Goal: Task Accomplishment & Management: Use online tool/utility

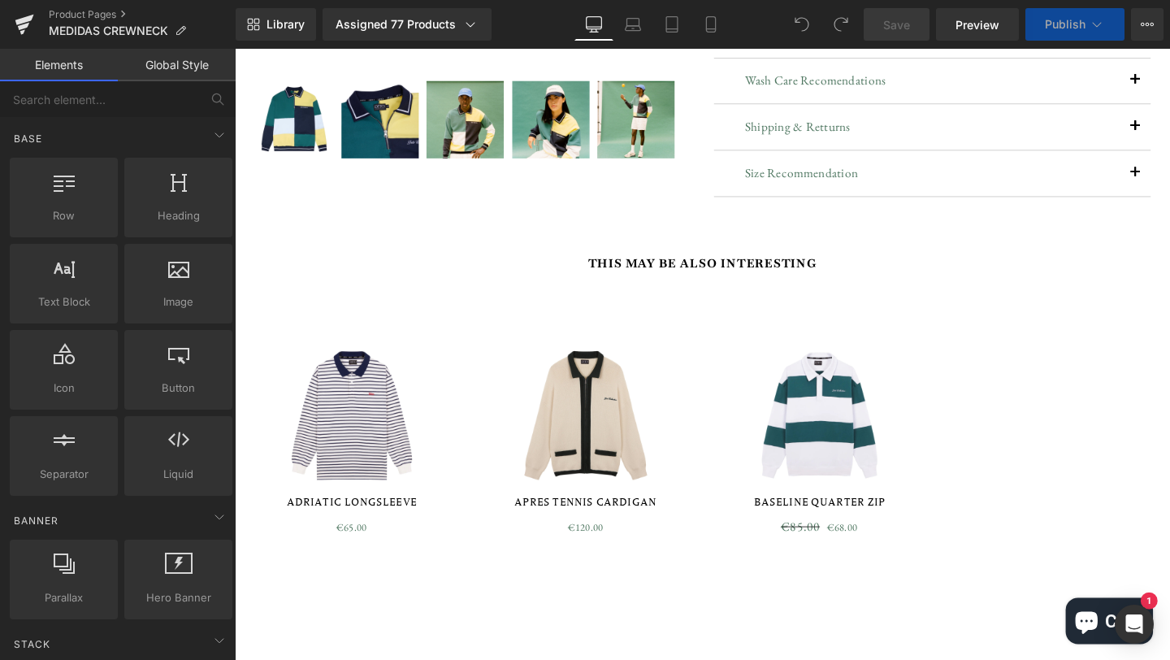
scroll to position [608, 0]
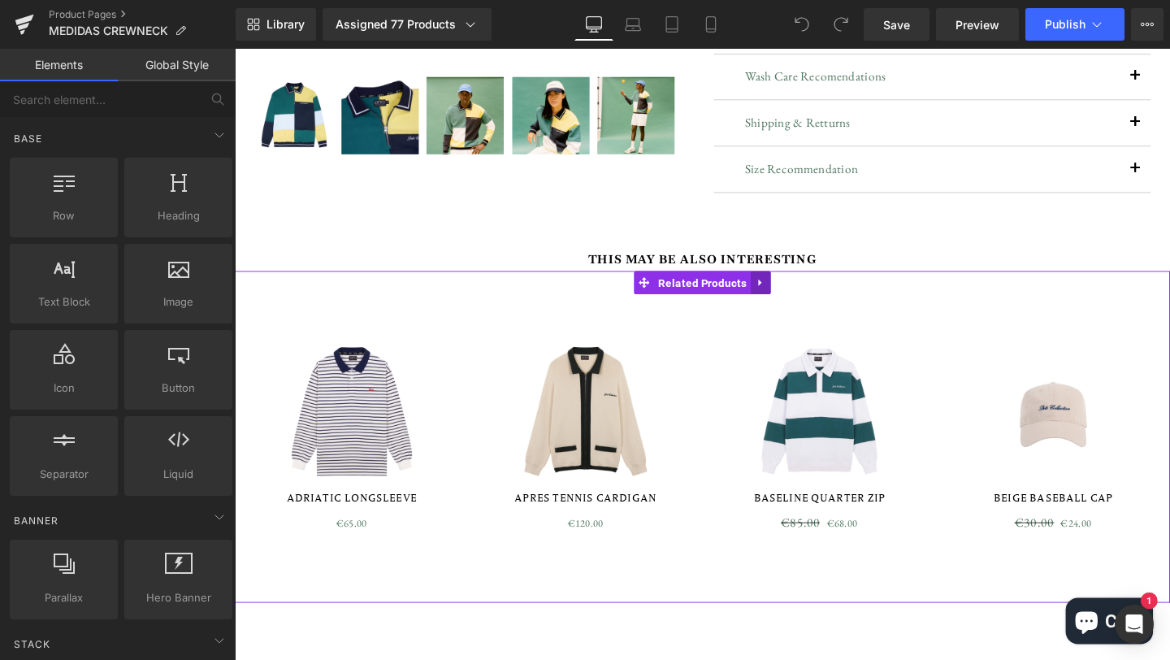
click at [786, 303] on link at bounding box center [787, 295] width 21 height 24
click at [701, 299] on span "Related Products" at bounding box center [695, 295] width 102 height 24
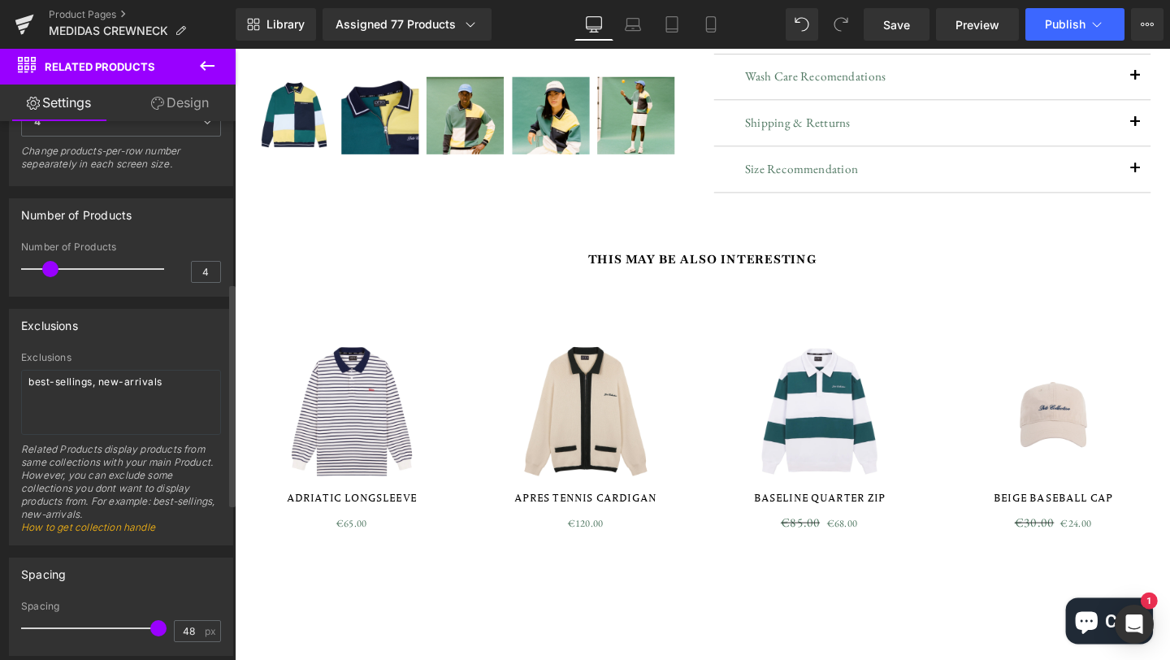
scroll to position [340, 0]
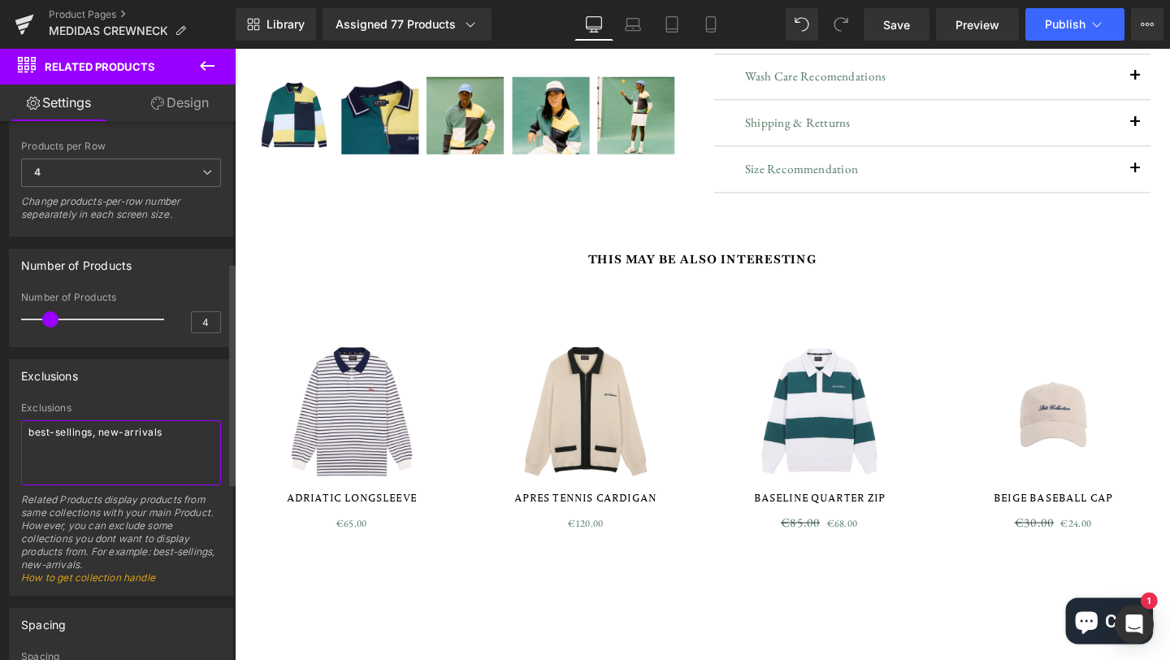
click at [174, 439] on textarea "best-sellings, new-arrivals" at bounding box center [121, 452] width 200 height 65
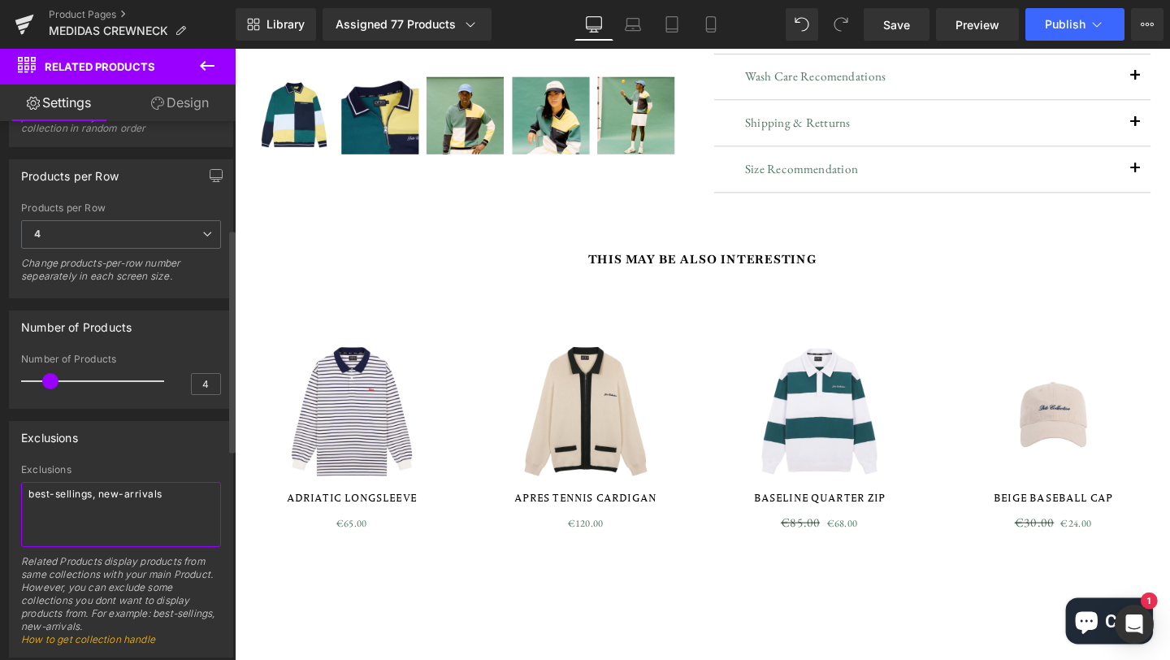
scroll to position [176, 0]
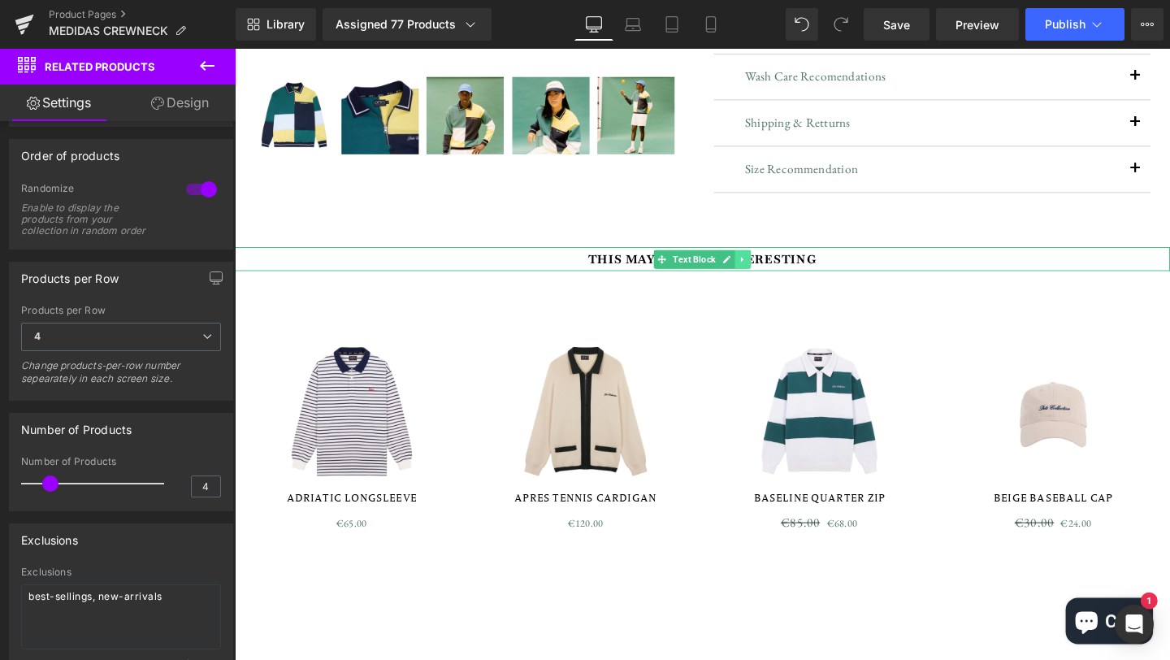
click at [773, 271] on icon at bounding box center [769, 271] width 9 height 10
click at [777, 270] on icon at bounding box center [777, 270] width 9 height 9
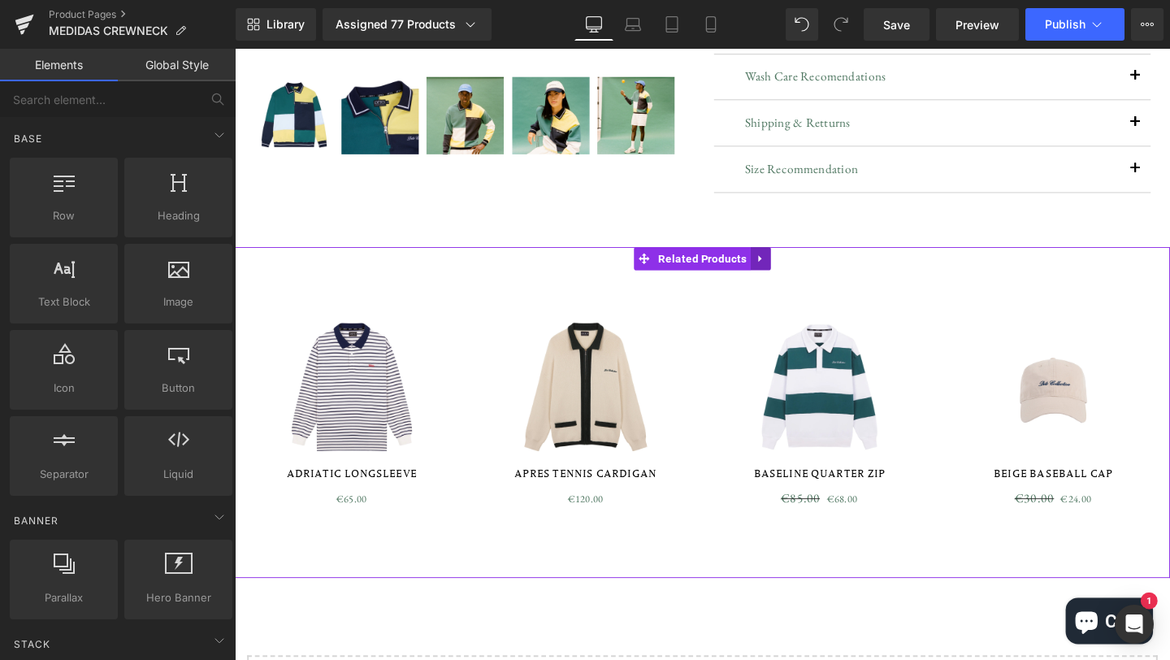
click at [787, 268] on icon at bounding box center [786, 270] width 3 height 7
click at [794, 268] on icon at bounding box center [797, 269] width 11 height 11
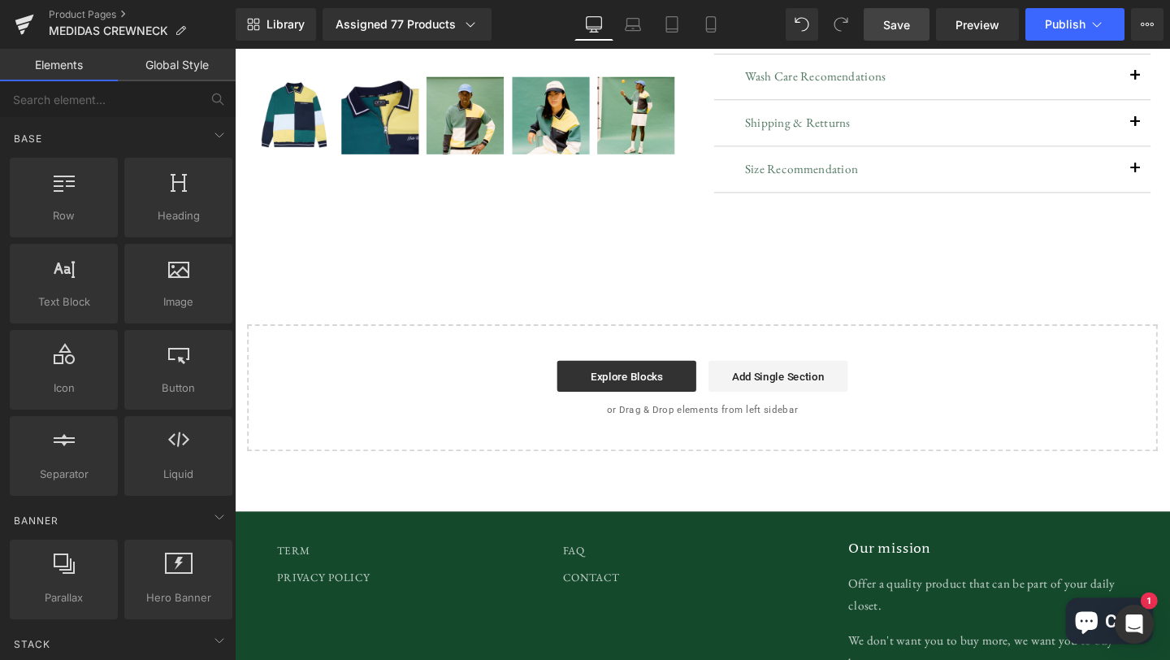
click at [901, 25] on span "Save" at bounding box center [896, 24] width 27 height 17
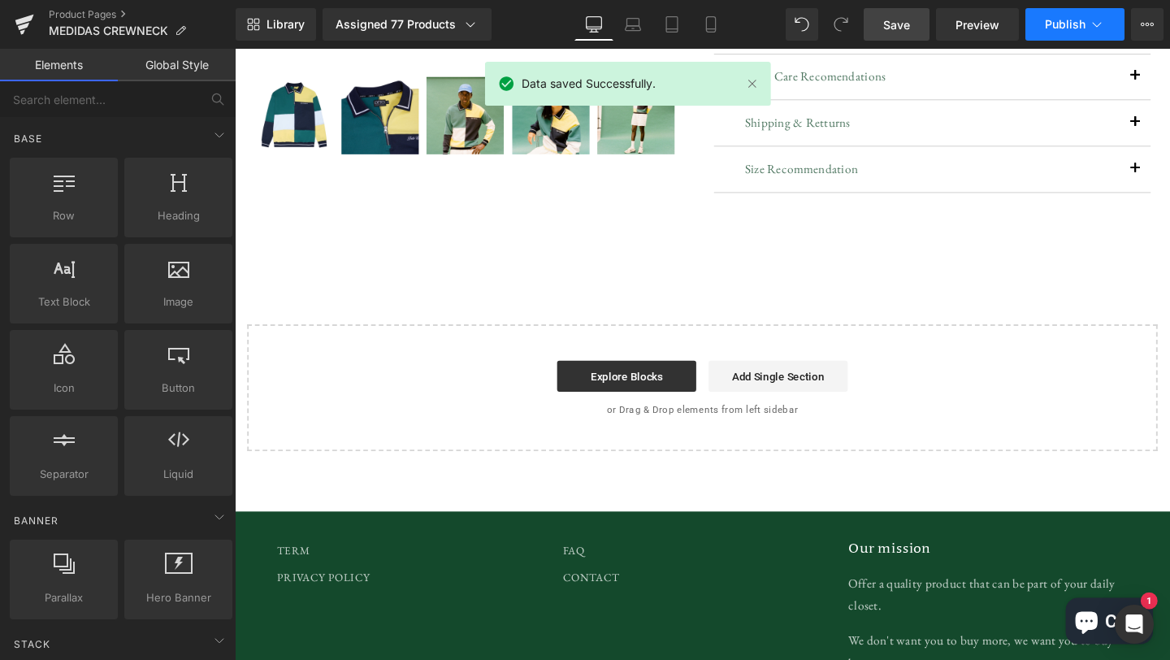
click at [1058, 30] on span "Publish" at bounding box center [1065, 24] width 41 height 13
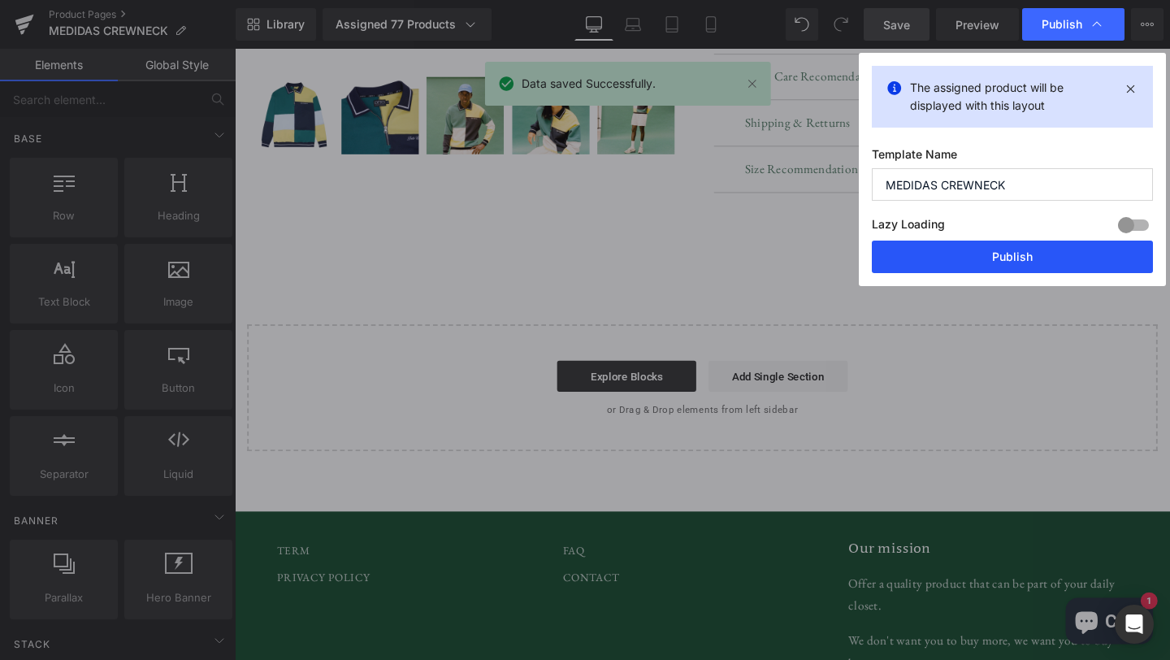
click at [1010, 250] on button "Publish" at bounding box center [1012, 257] width 281 height 33
